Goal: Find contact information: Obtain details needed to contact an individual or organization

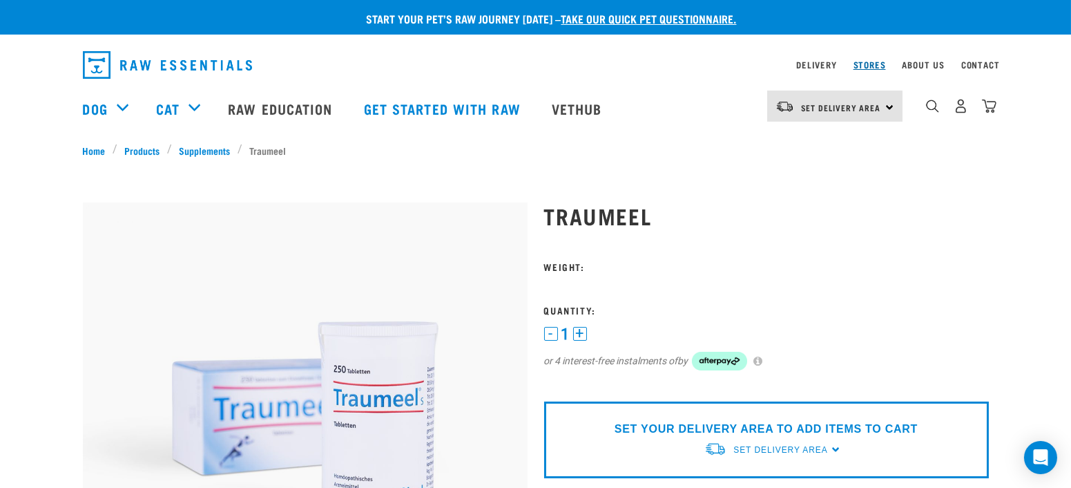
click at [876, 67] on link "Stores" at bounding box center [870, 64] width 32 height 5
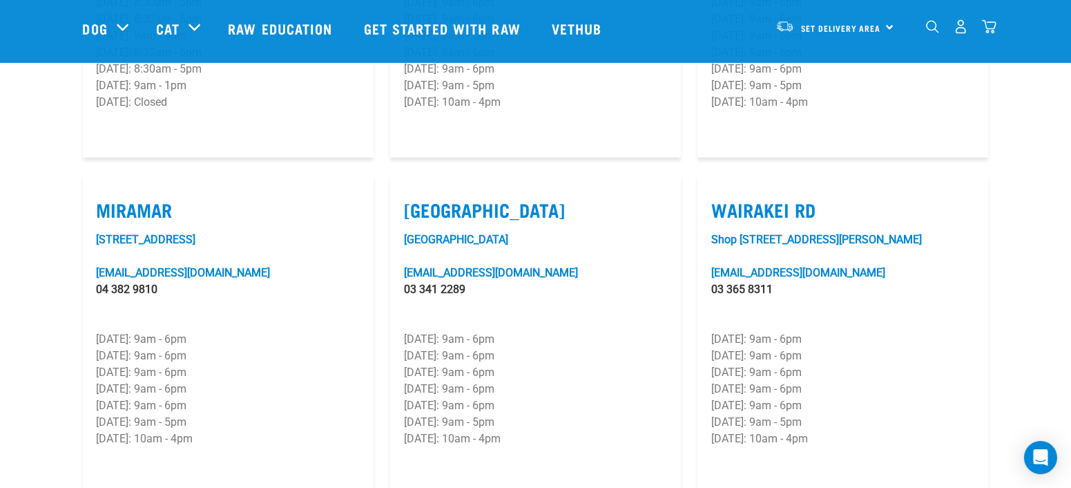
scroll to position [2072, 0]
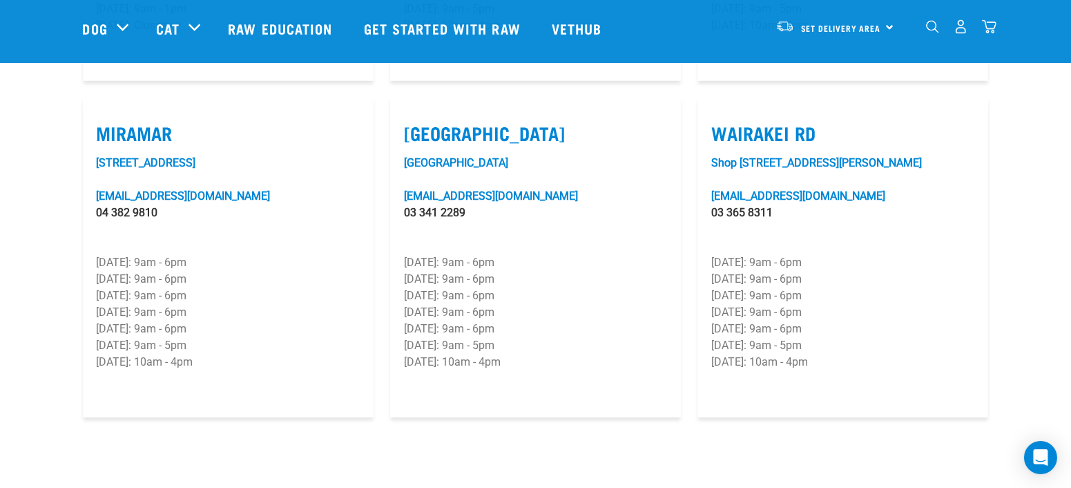
click at [495, 122] on label "[GEOGRAPHIC_DATA]" at bounding box center [535, 132] width 263 height 21
click at [413, 111] on input "[GEOGRAPHIC_DATA]" at bounding box center [408, 115] width 9 height 9
checkbox input "true"
click at [495, 189] on link "[EMAIL_ADDRESS][DOMAIN_NAME]" at bounding box center [491, 195] width 174 height 13
click at [467, 156] on link "[GEOGRAPHIC_DATA]" at bounding box center [456, 162] width 104 height 13
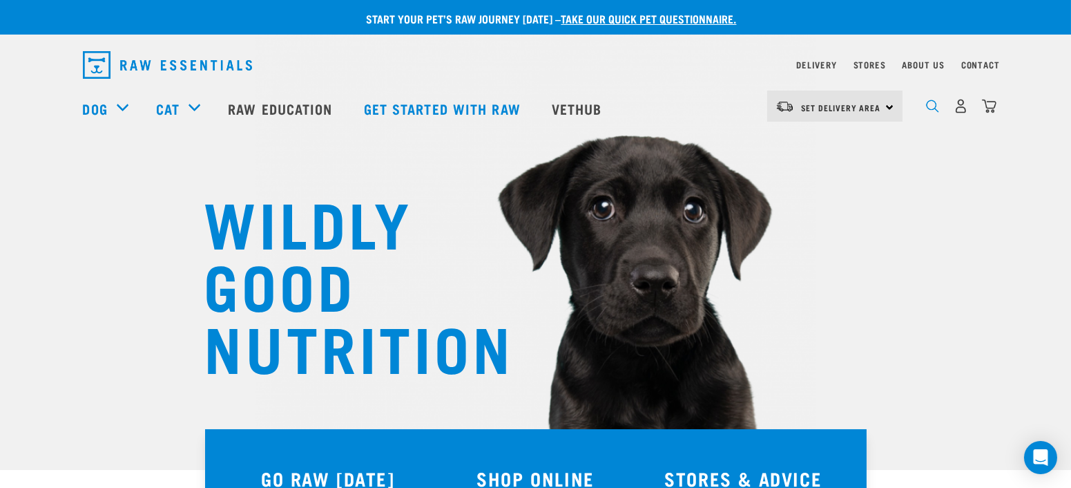
click at [926, 108] on img "dropdown navigation" at bounding box center [932, 105] width 13 height 13
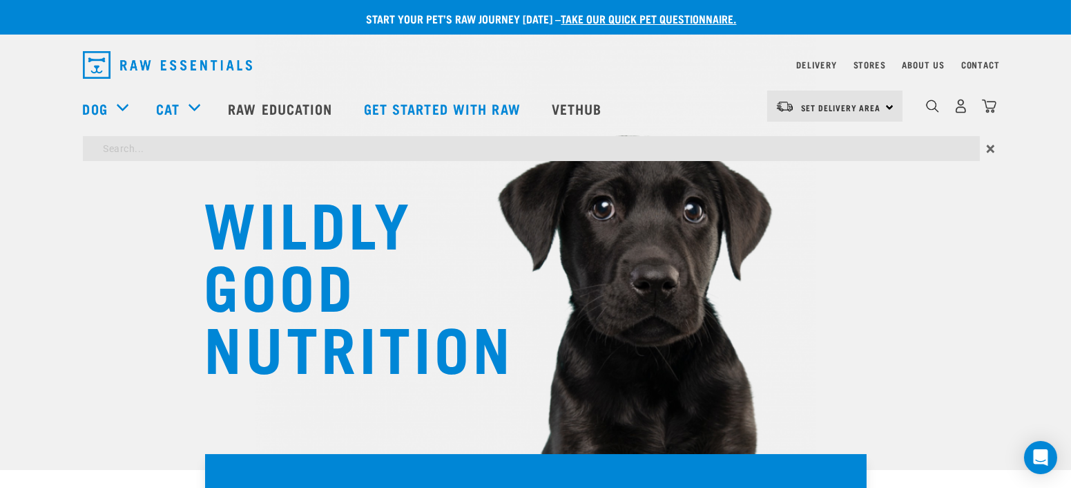
click at [204, 153] on input "search" at bounding box center [531, 148] width 897 height 25
type input "traumeel"
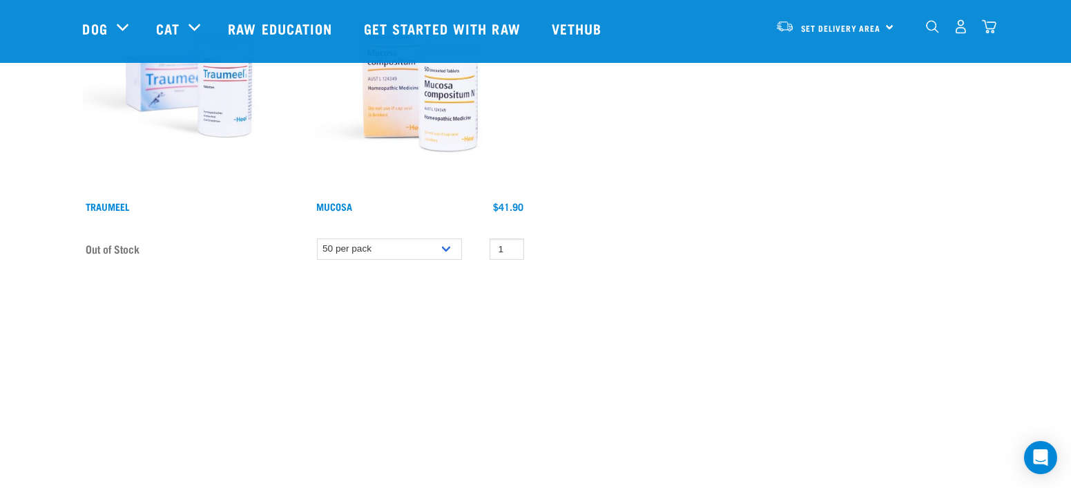
scroll to position [153, 0]
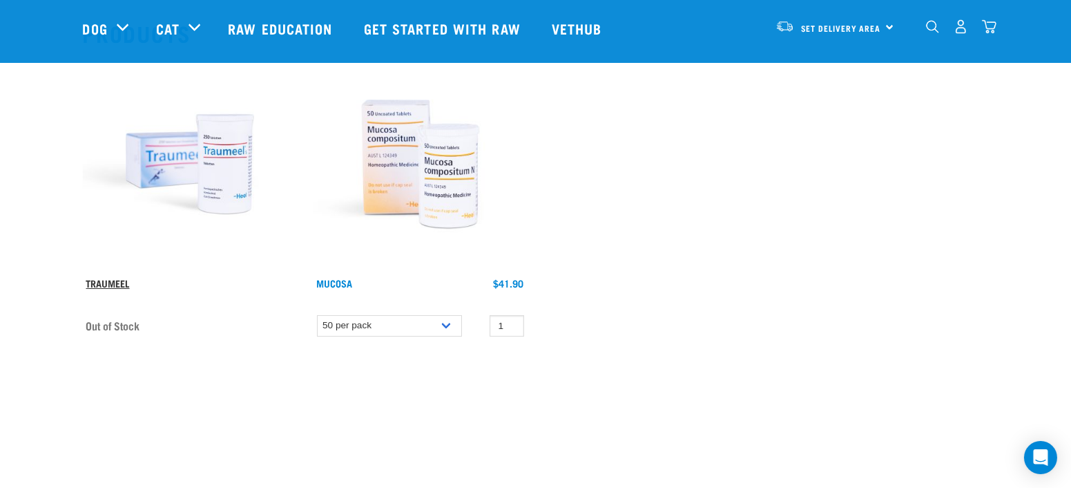
click at [104, 280] on link "Traumeel" at bounding box center [108, 282] width 44 height 5
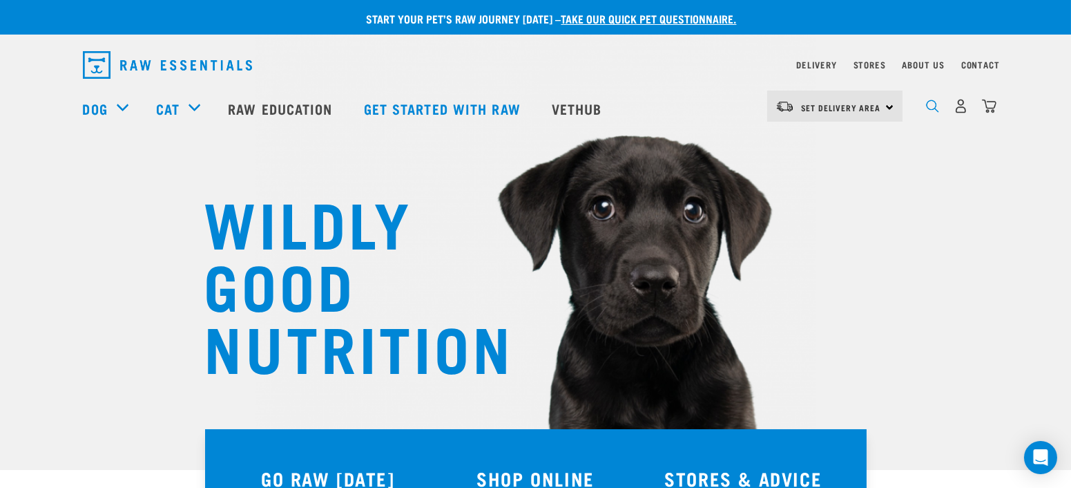
click at [939, 113] on img "dropdown navigation" at bounding box center [932, 105] width 13 height 13
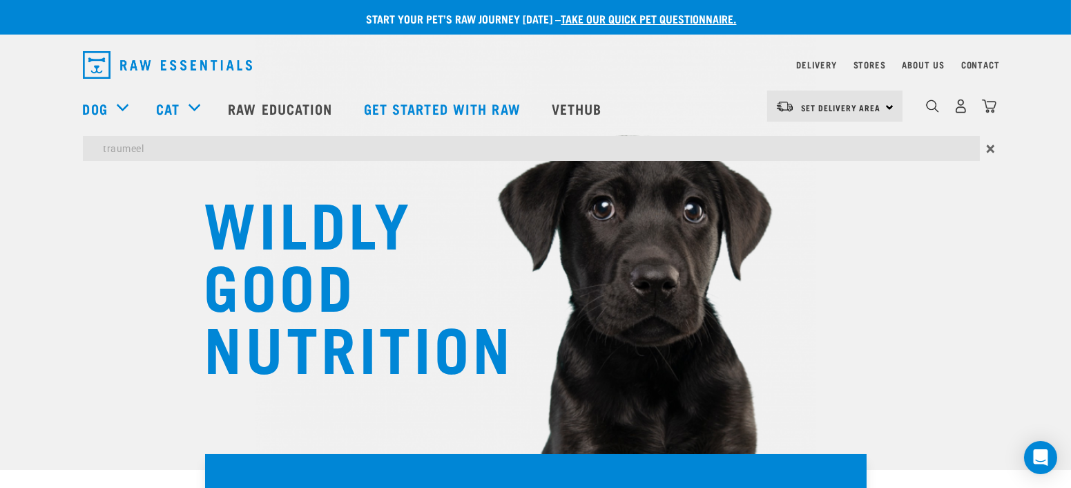
click at [180, 151] on input "traumeel" at bounding box center [531, 148] width 897 height 25
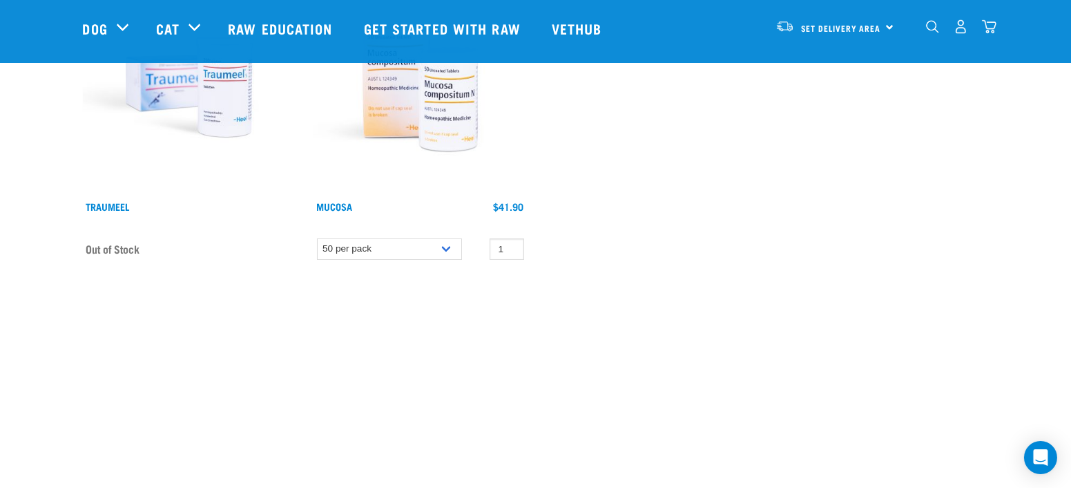
scroll to position [153, 0]
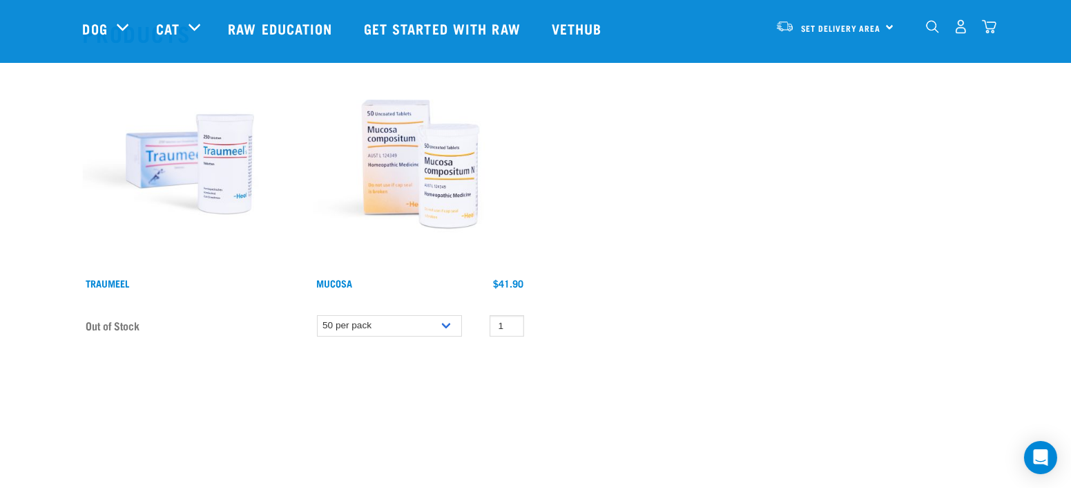
click at [194, 198] on img at bounding box center [190, 164] width 214 height 214
